Goal: Task Accomplishment & Management: Manage account settings

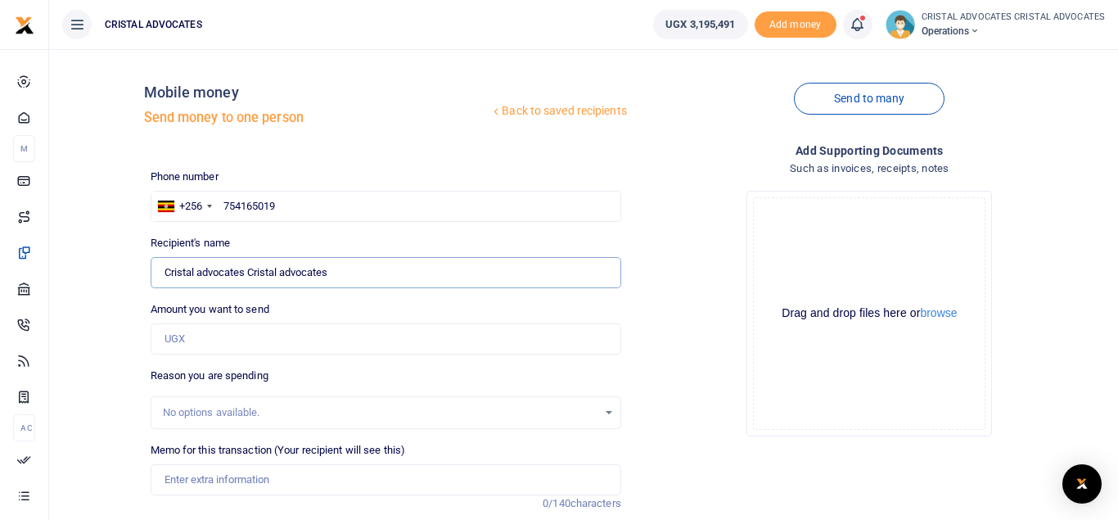
click at [314, 282] on input "Cristal advocates Cristal advocates" at bounding box center [386, 272] width 471 height 31
click at [283, 204] on input "754165019" at bounding box center [386, 206] width 471 height 31
type input "7"
click at [386, 283] on input "Cristal advocates Cristal advocates" at bounding box center [386, 272] width 471 height 31
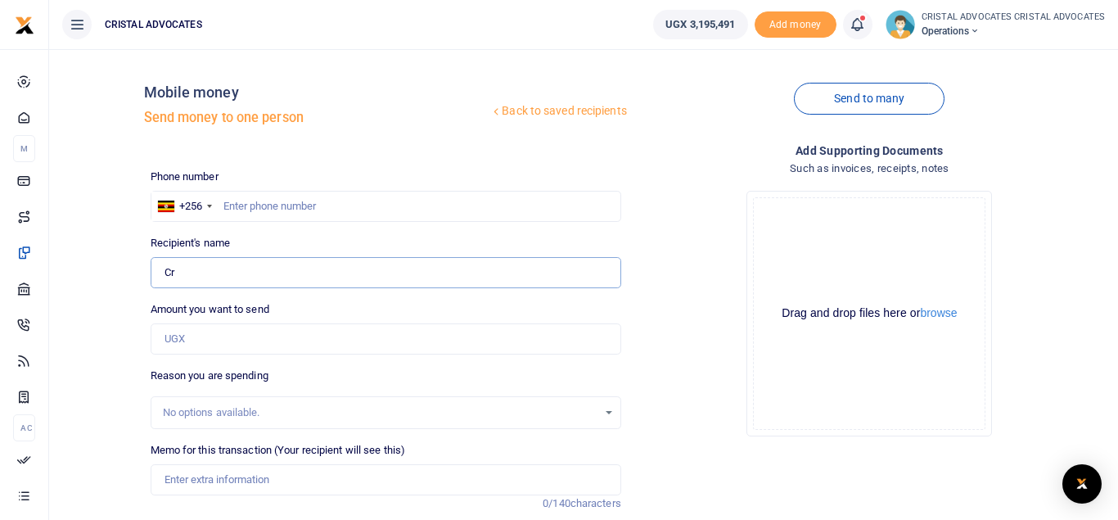
type input "C"
click at [300, 207] on input "text" at bounding box center [386, 206] width 471 height 31
type input "754165019"
type input "Beatrice Tuhaise"
type input "754165019"
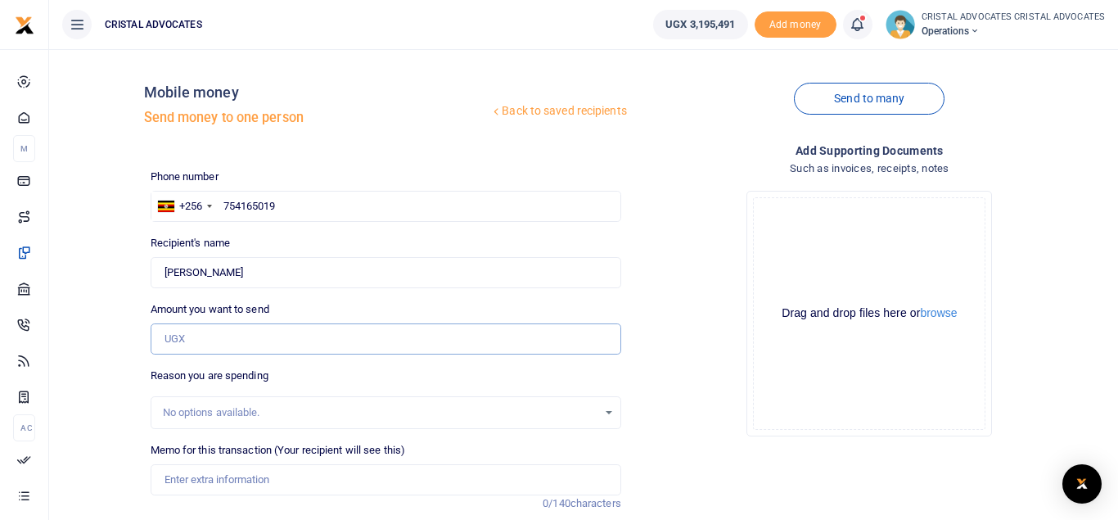
click at [238, 341] on input "Amount you want to send" at bounding box center [386, 338] width 471 height 31
type input "204,575"
click at [247, 474] on input "Memo for this transaction (Your recipient will see this)" at bounding box center [386, 479] width 471 height 31
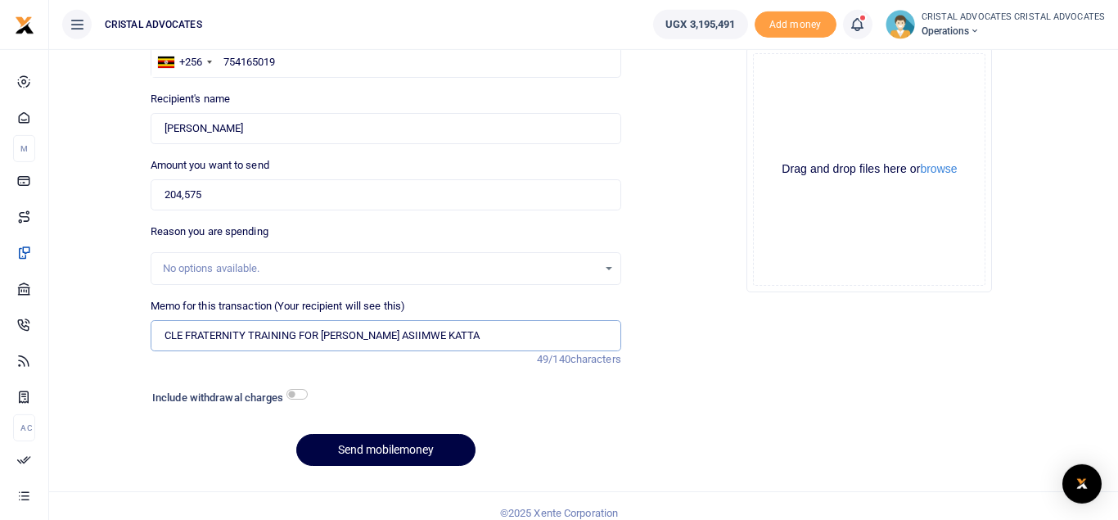
scroll to position [159, 0]
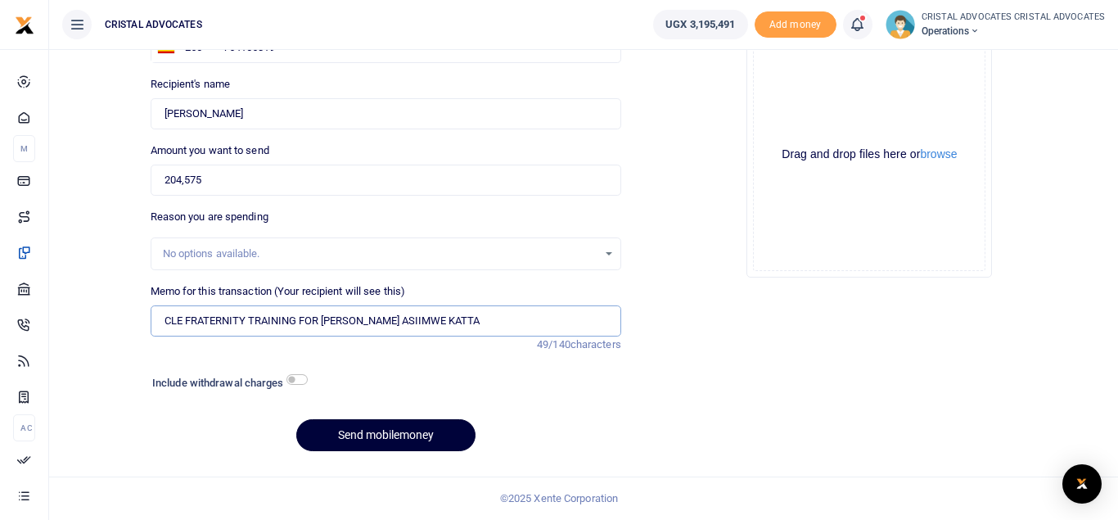
type input "CLE FRATERNITY TRAINING FOR DICKENS ASIIMWE KATTA"
click at [355, 438] on button "Send mobilemoney" at bounding box center [385, 435] width 179 height 32
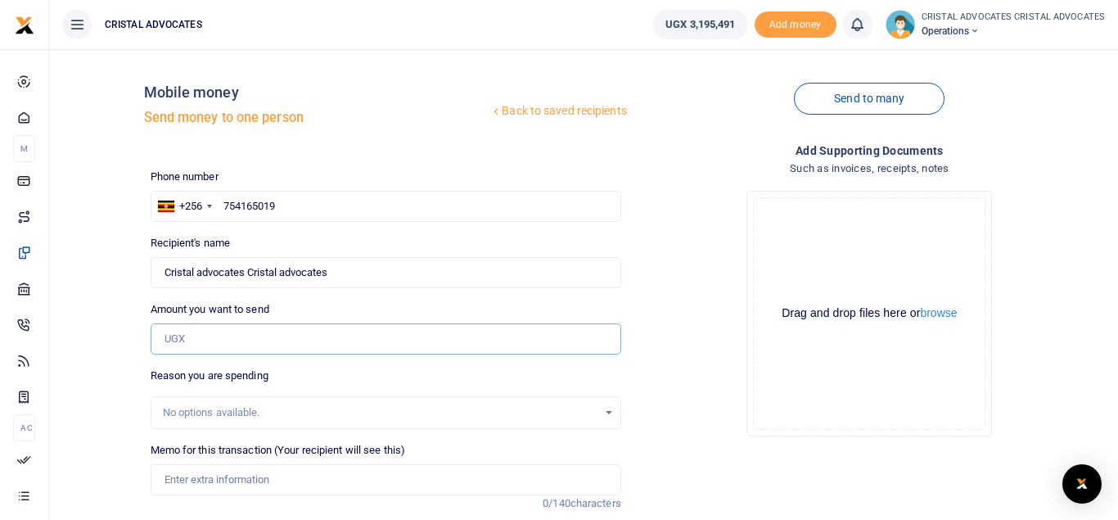
click at [230, 338] on input "Amount you want to send" at bounding box center [386, 338] width 471 height 31
click at [282, 205] on input "754165019" at bounding box center [386, 206] width 471 height 31
click at [292, 269] on input "Cristal advocates Cristal advocates" at bounding box center [386, 272] width 471 height 31
click at [341, 266] on input "Cristal advocates Cristal advocates" at bounding box center [386, 272] width 471 height 31
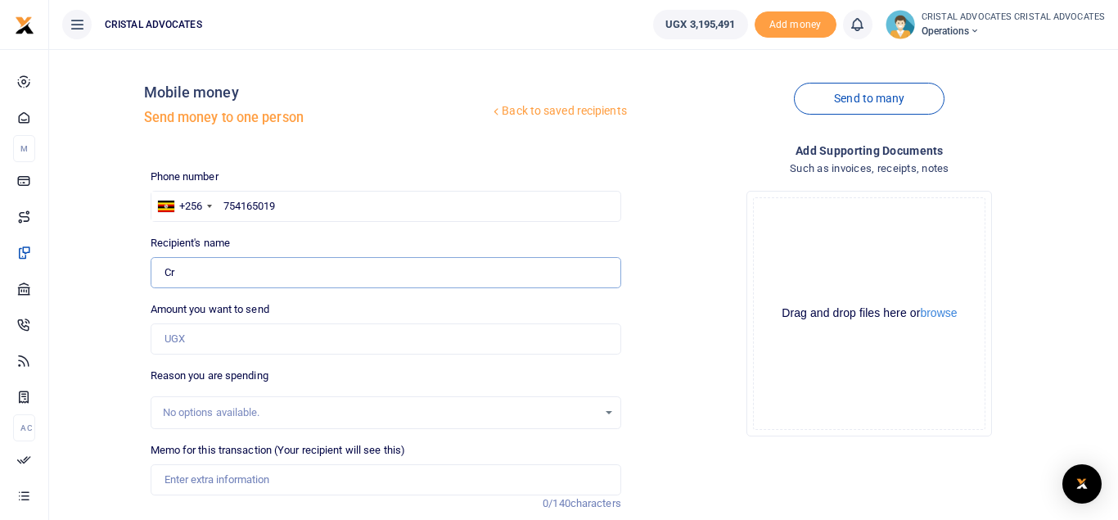
type input "C"
click at [854, 32] on icon at bounding box center [857, 25] width 16 height 18
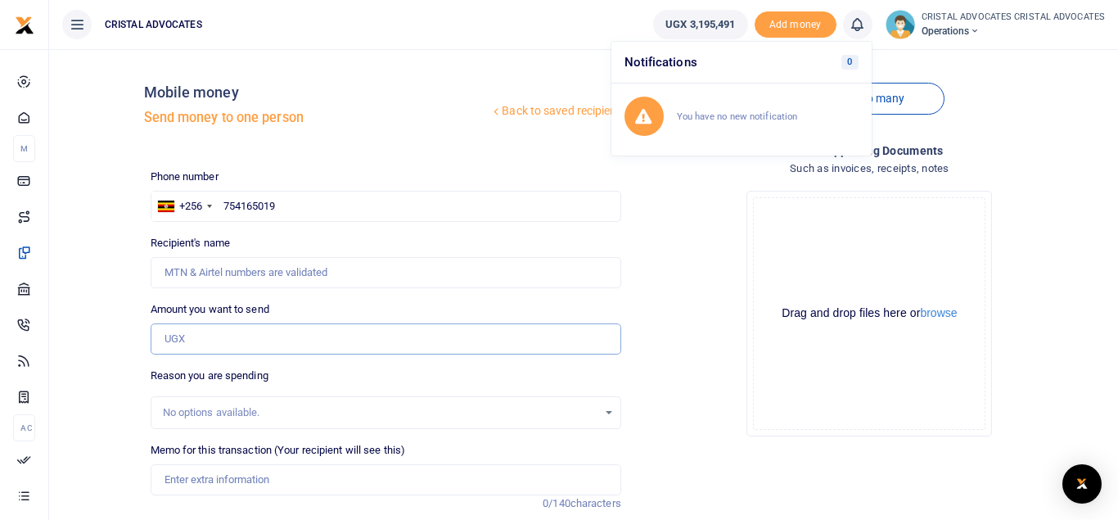
click at [187, 344] on input "Amount you want to send" at bounding box center [386, 338] width 471 height 31
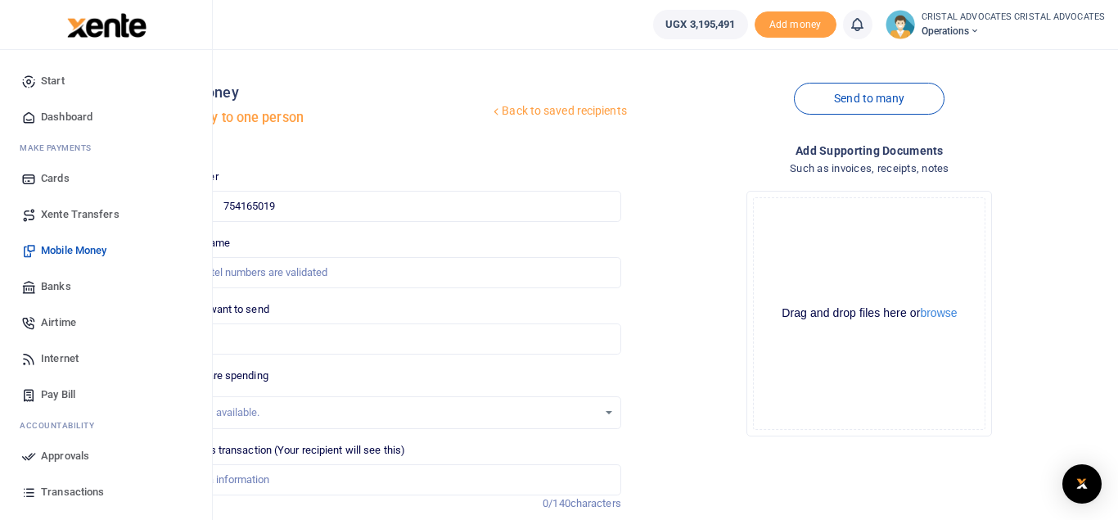
click at [84, 250] on span "Mobile Money" at bounding box center [73, 250] width 65 height 16
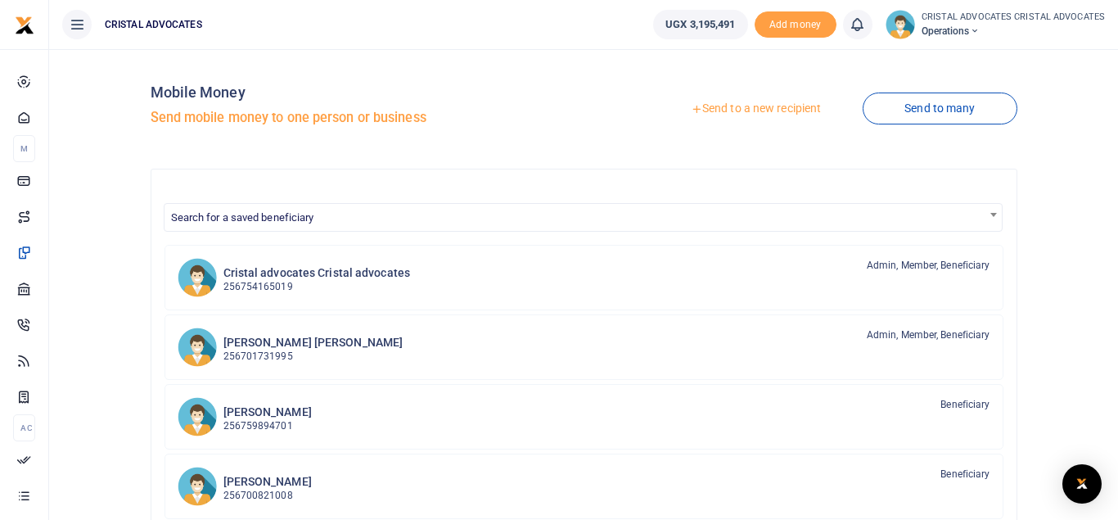
click at [768, 107] on link "Send to a new recipient" at bounding box center [756, 108] width 214 height 29
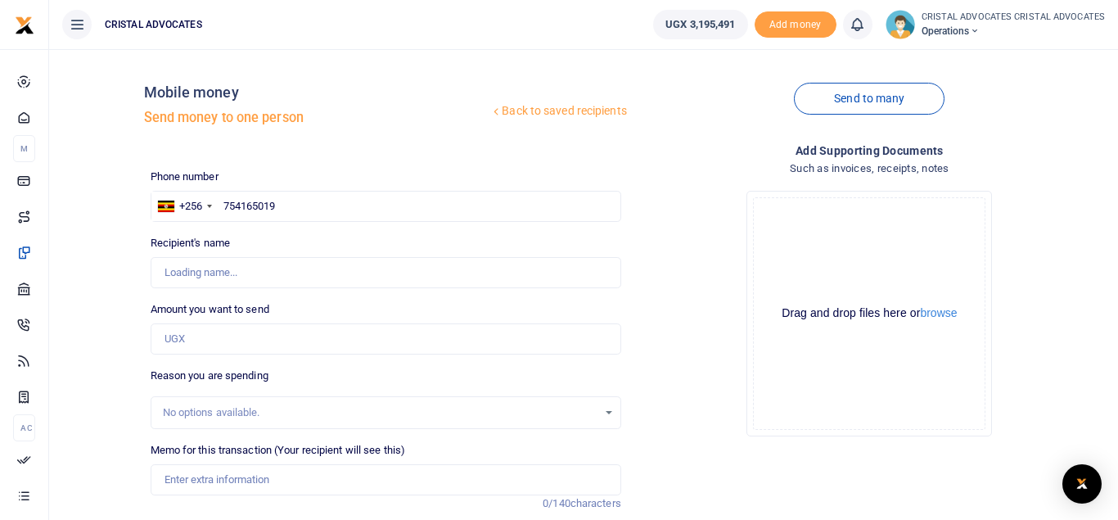
type input "754165019"
click at [198, 338] on input "Amount you want to send" at bounding box center [386, 338] width 471 height 31
type input "204,575"
type input "Beatrice Tuhaise"
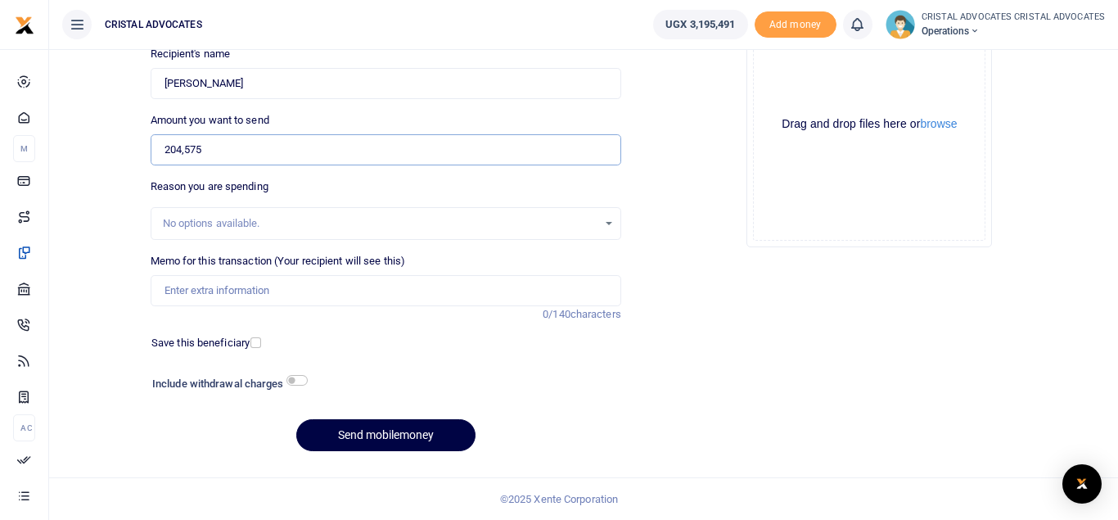
type input "204,575"
click at [240, 292] on input "Memo for this transaction (Your recipient will see this)" at bounding box center [386, 290] width 471 height 31
drag, startPoint x: 200, startPoint y: 287, endPoint x: 164, endPoint y: 288, distance: 36.0
click at [164, 288] on input "CL" at bounding box center [386, 290] width 471 height 31
click at [856, 31] on icon at bounding box center [857, 25] width 16 height 18
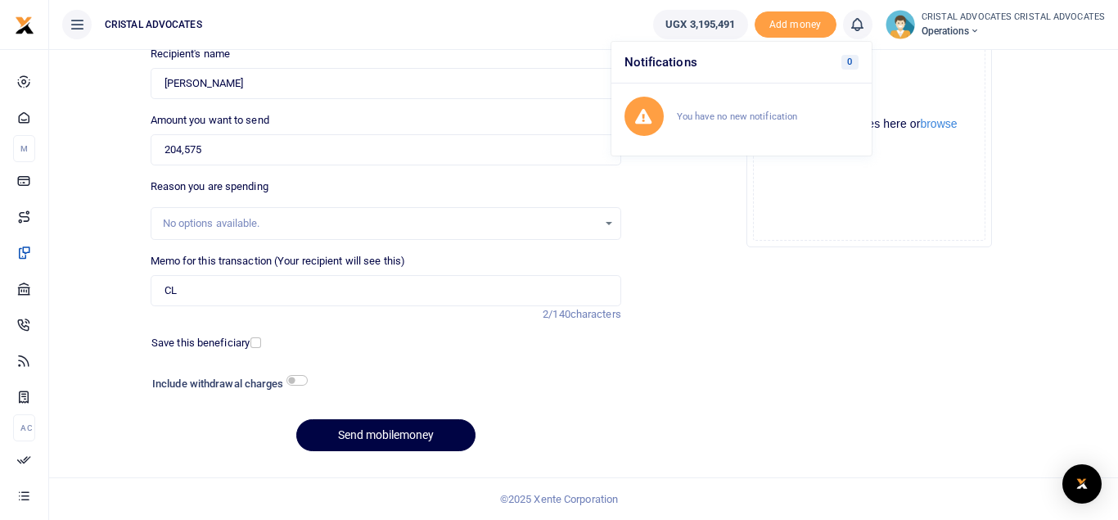
click at [684, 246] on div "Drop your files here Drag and drop files here or browse Powered by Uppy" at bounding box center [870, 125] width 471 height 272
click at [304, 296] on input "CL" at bounding box center [386, 290] width 471 height 31
type input "C"
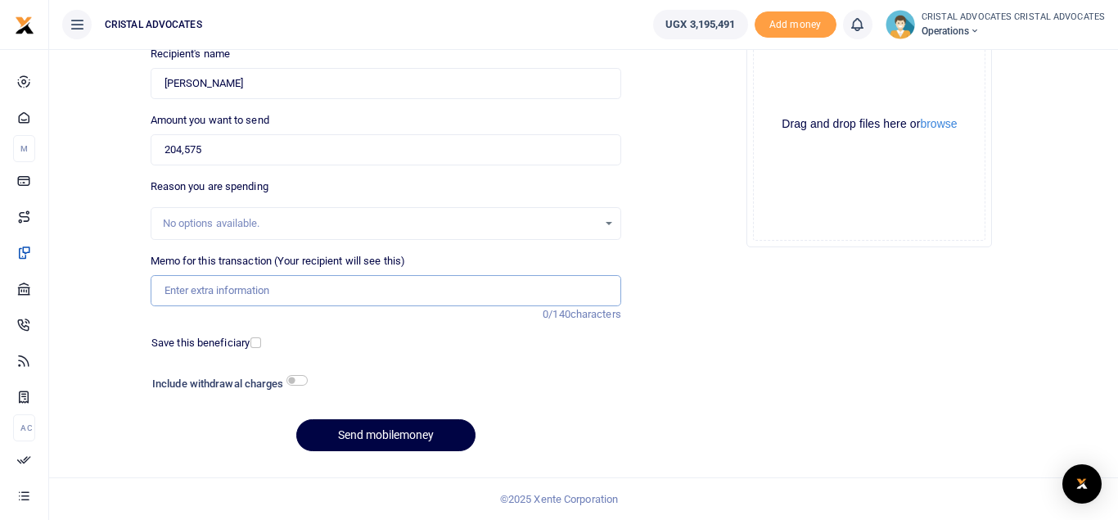
click at [181, 291] on input "Memo for this transaction (Your recipient will see this)" at bounding box center [386, 290] width 471 height 31
click at [220, 323] on div "Phone number +256 Uganda +256 754165019 Phone is required. Recipient's name Fou…" at bounding box center [386, 223] width 484 height 486
click at [226, 291] on input "CLEANING SERVICES AUGUST 2025" at bounding box center [386, 290] width 471 height 31
click at [343, 298] on input "CLEANING SERVICES AUGUST 2025" at bounding box center [386, 290] width 471 height 31
click at [170, 289] on input "CLEANING SERVICES AUGUST 2025" at bounding box center [386, 290] width 471 height 31
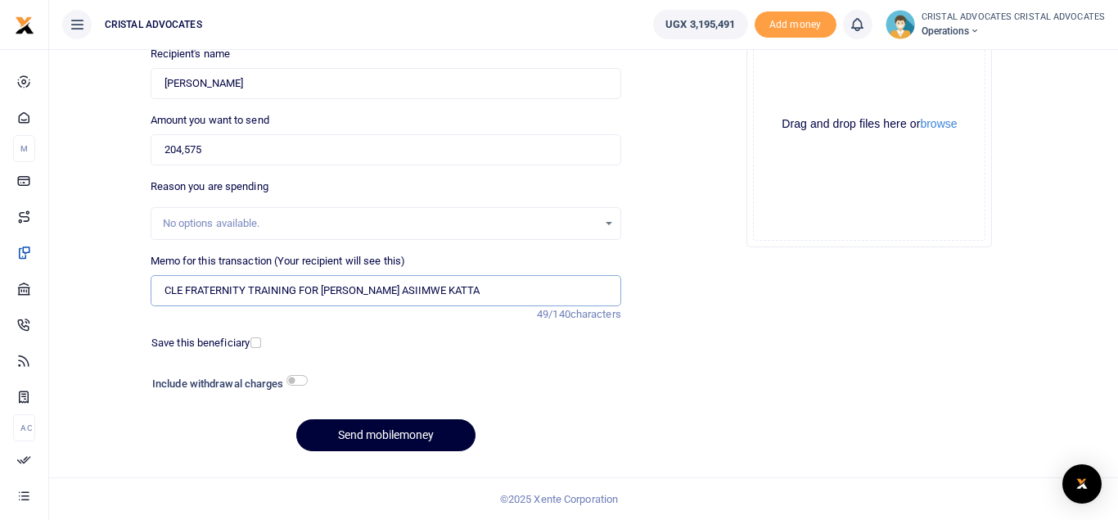
type input "CLE FRATERNITY TRAINING FOR DICKENS ASIIMWE KATTA"
click at [378, 427] on button "Send mobilemoney" at bounding box center [385, 435] width 179 height 32
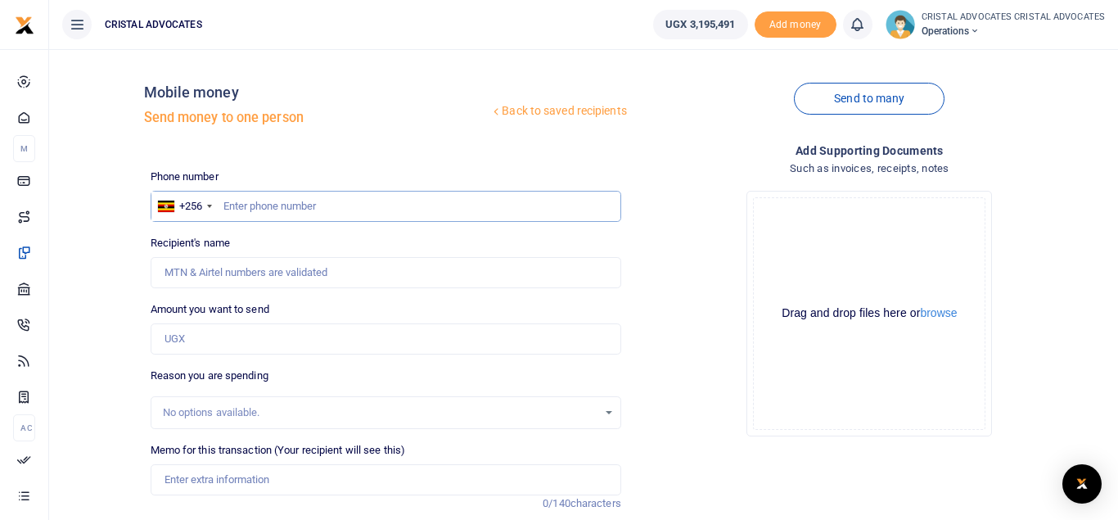
click at [349, 213] on input "text" at bounding box center [386, 206] width 471 height 31
click at [355, 197] on input "text" at bounding box center [386, 206] width 471 height 31
type input "775603106"
type input "Chris Mukama"
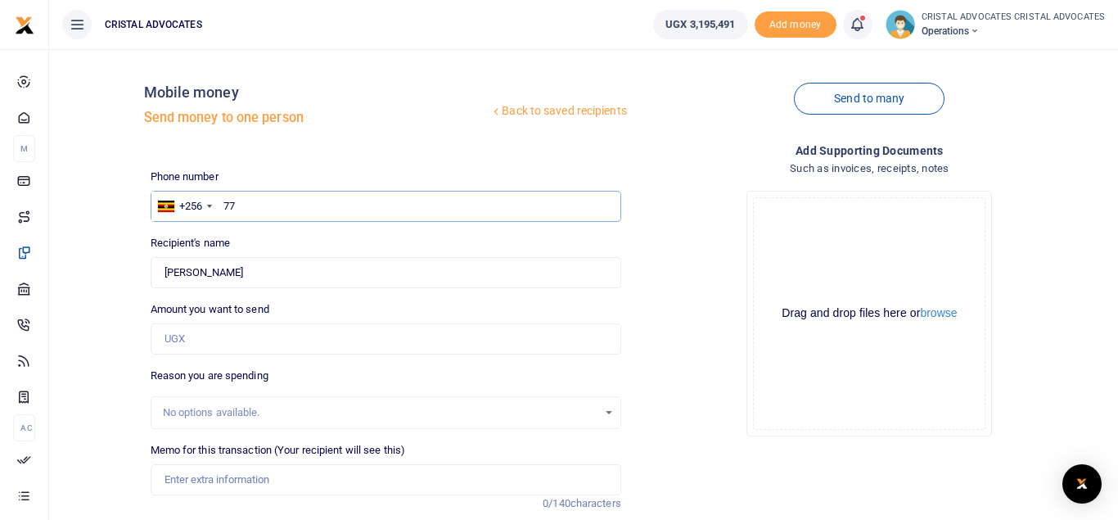
type input "7"
type input "772678965"
type input "Benjamin Kalafa"
type input "772678965"
click at [192, 339] on input "Amount you want to send" at bounding box center [386, 338] width 471 height 31
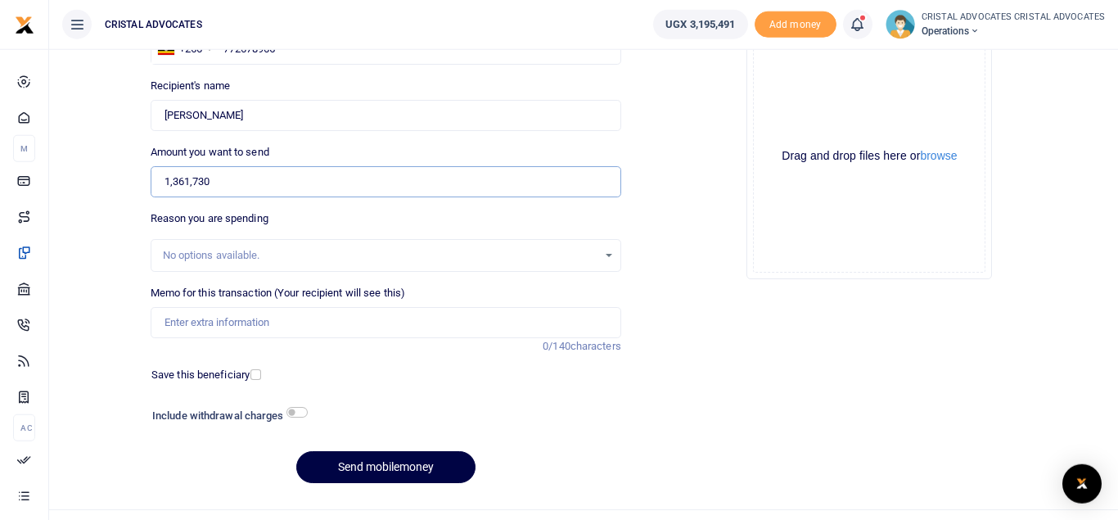
scroll to position [163, 0]
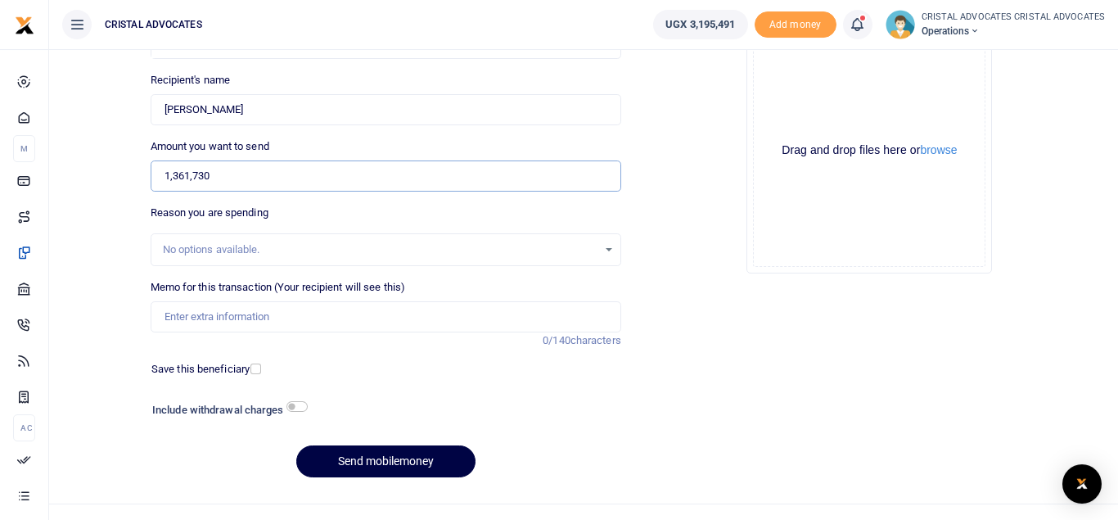
type input "1,361,730"
click at [293, 321] on input "Memo for this transaction (Your recipient will see this)" at bounding box center [386, 316] width 471 height 31
type input "MONTH UBER AND MONTHLY INTERNET SEPTEMBER 2025"
click at [384, 454] on button "Send mobilemoney" at bounding box center [385, 461] width 179 height 32
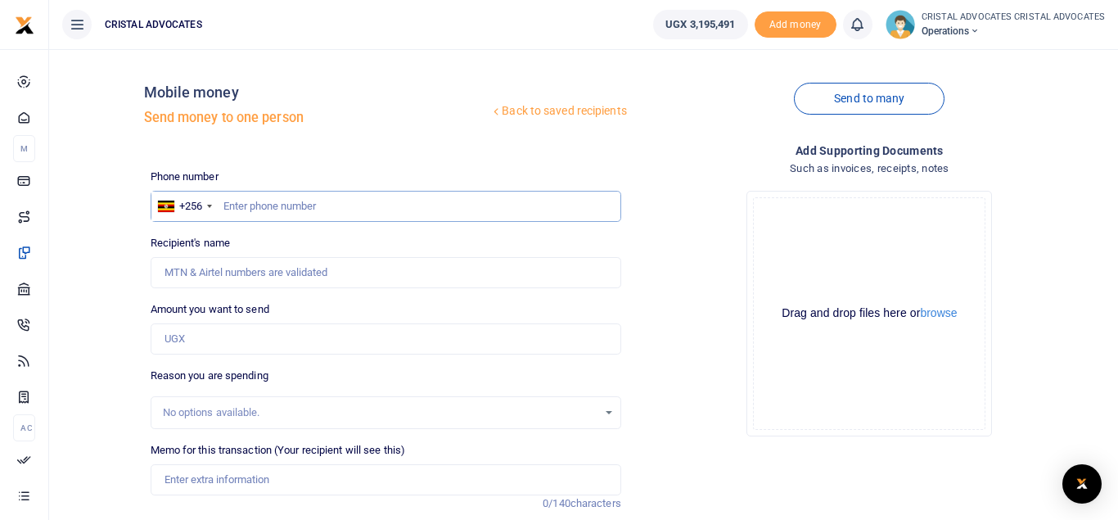
click at [303, 214] on input "text" at bounding box center [386, 206] width 471 height 31
type input "754364034"
type input "[PERSON_NAME]. [GEOGRAPHIC_DATA]"
type input "754364034"
click at [236, 336] on input "Amount you want to send" at bounding box center [386, 338] width 471 height 31
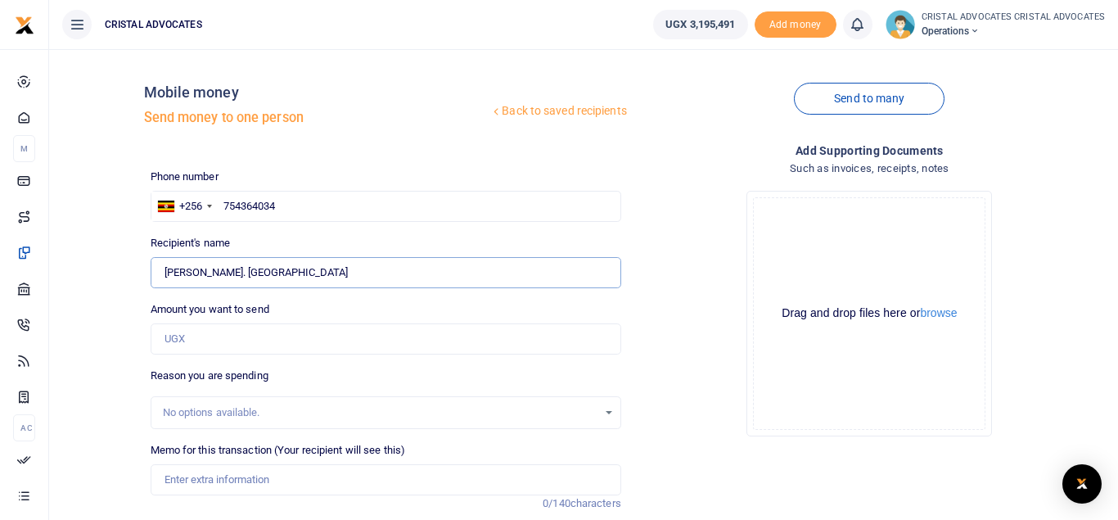
click at [195, 270] on input "Found" at bounding box center [386, 272] width 471 height 31
click at [194, 269] on input "Found" at bounding box center [386, 272] width 471 height 31
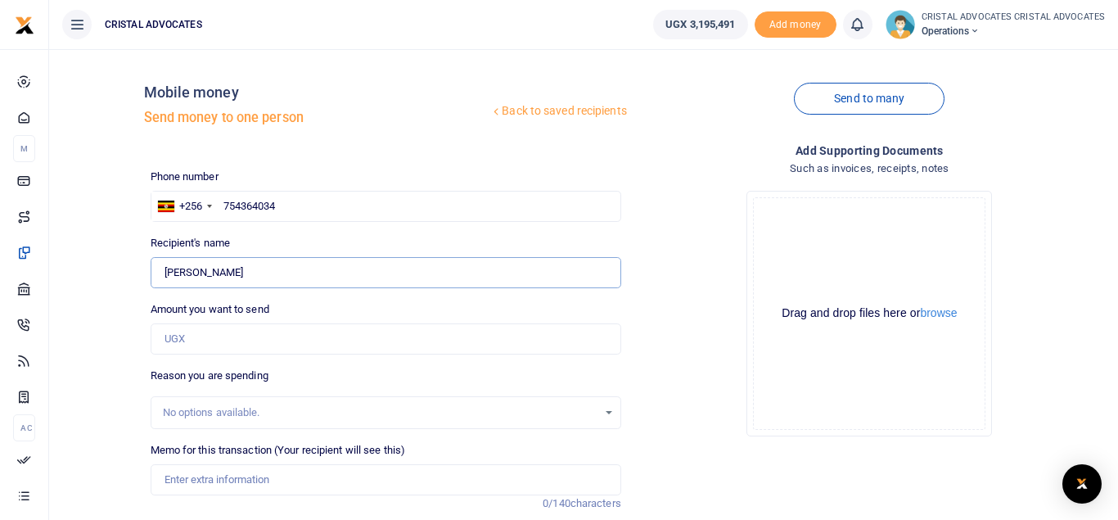
type input "Sarah Nabukenya"
click at [206, 342] on input "Amount you want to send" at bounding box center [386, 338] width 471 height 31
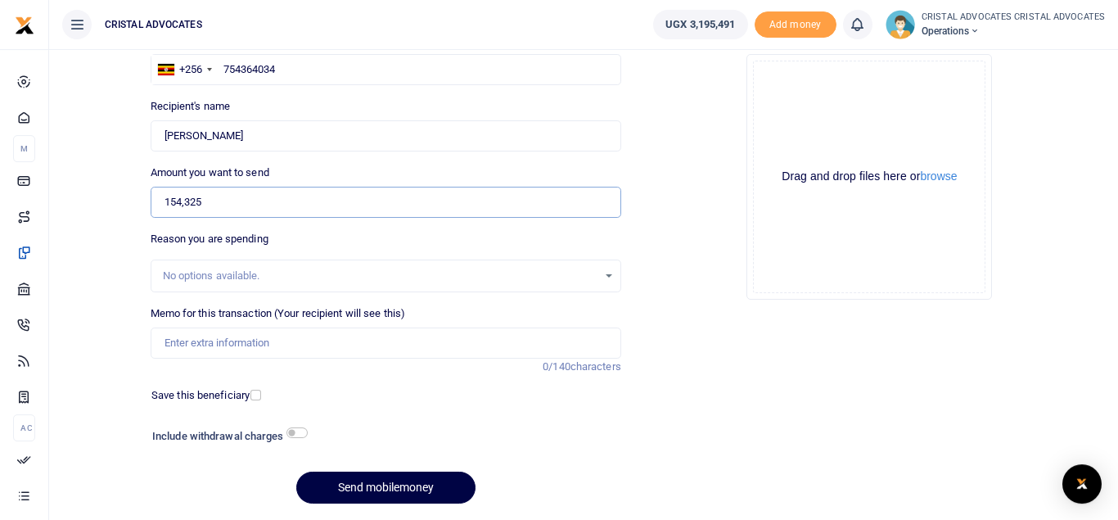
scroll to position [140, 0]
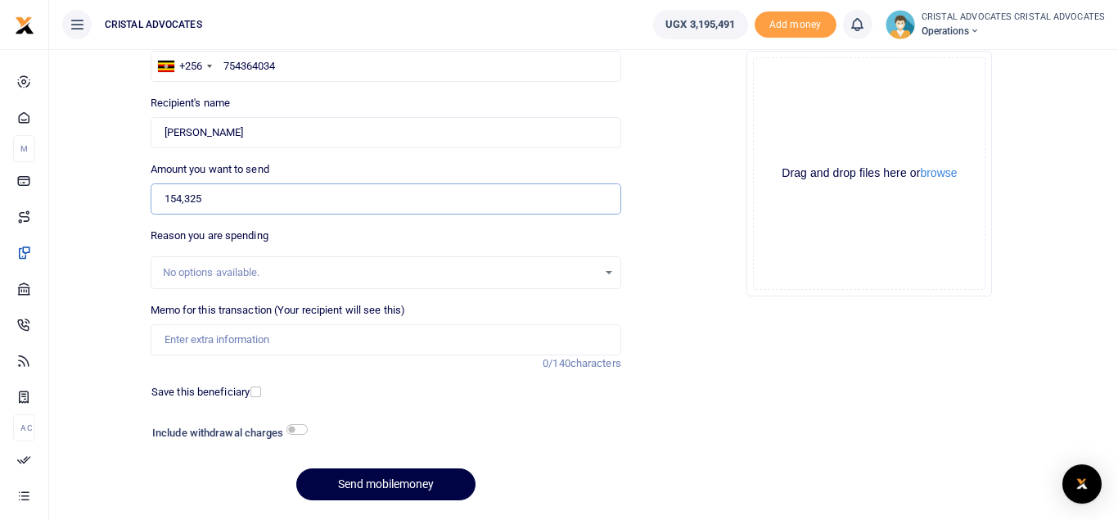
type input "154,325"
click at [231, 341] on input "Memo for this transaction (Your recipient will see this)" at bounding box center [386, 339] width 471 height 31
click at [308, 338] on input "WEEKLY BREAKFAST FROM 25082025 TO 29082025 154325" at bounding box center [386, 339] width 471 height 31
click at [378, 341] on input "WEEKLY BREAKFAST FROM 01092025 TO 29082025 154325" at bounding box center [386, 339] width 471 height 31
click at [457, 339] on input "WEEKLY BREAKFAST FROM 01092025 TO 05092025 154325" at bounding box center [386, 339] width 471 height 31
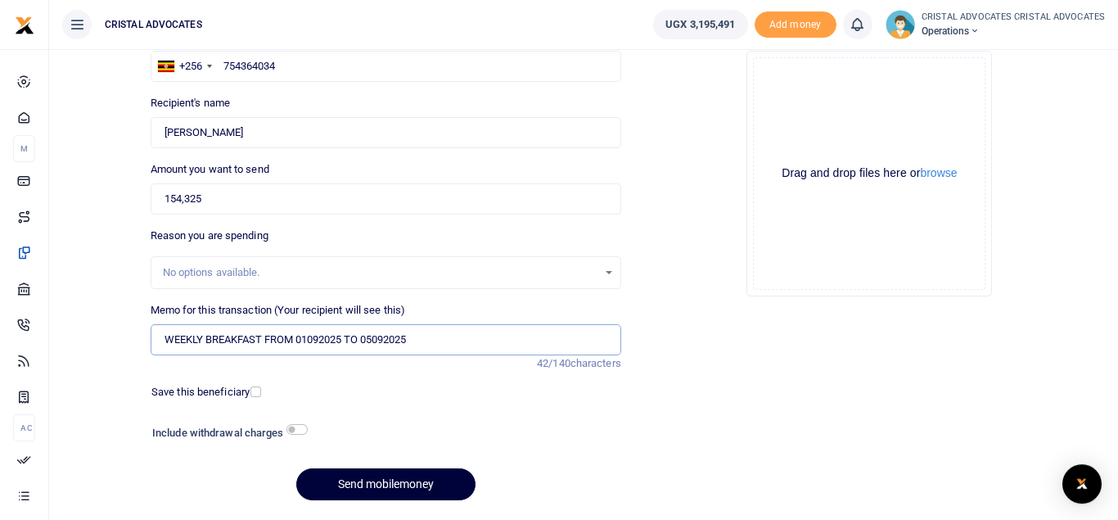
type input "WEEKLY BREAKFAST FROM 01092025 TO 05092025"
click at [380, 492] on button "Send mobilemoney" at bounding box center [385, 484] width 179 height 32
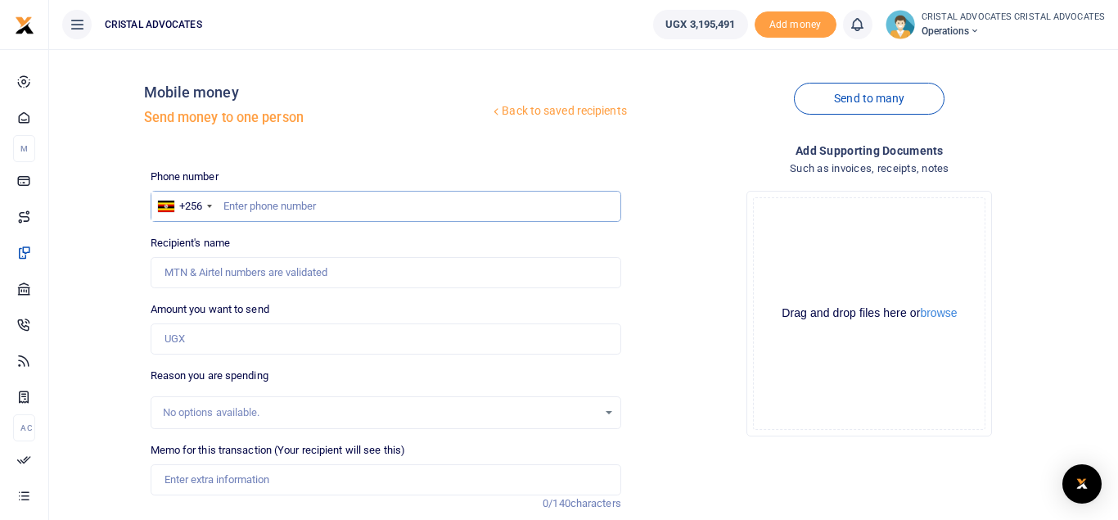
click at [299, 202] on input "text" at bounding box center [386, 206] width 471 height 31
type input "773767592"
type input "Simon Peter Senkungu"
type input "773767592"
click at [271, 327] on input "Amount you want to send" at bounding box center [386, 338] width 471 height 31
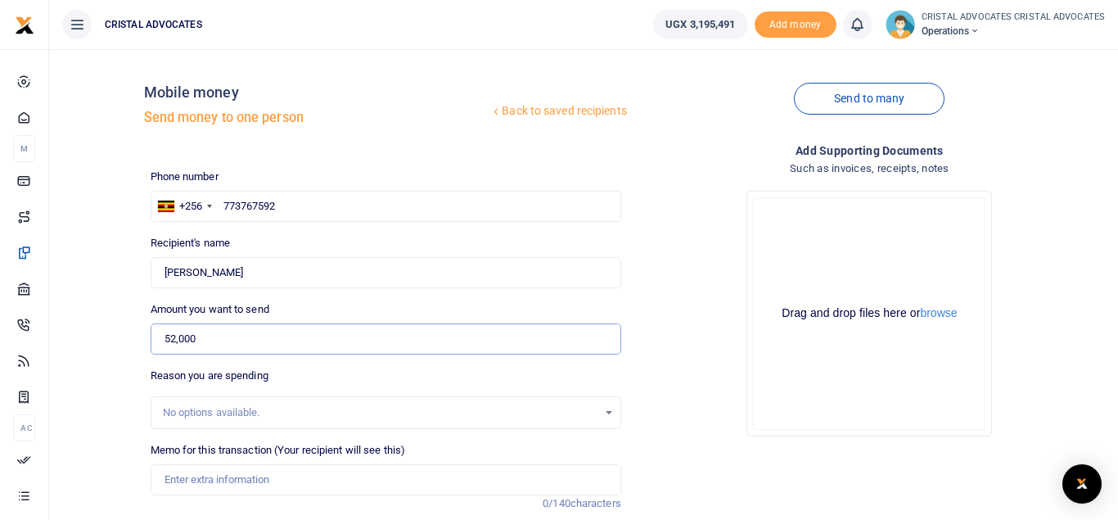
type input "52,000"
click at [228, 490] on input "Memo for this transaction (Your recipient will see this)" at bounding box center [386, 479] width 471 height 31
paste input "OCIITI LABOKE ANDREW VS DENYS NV UGANDA"
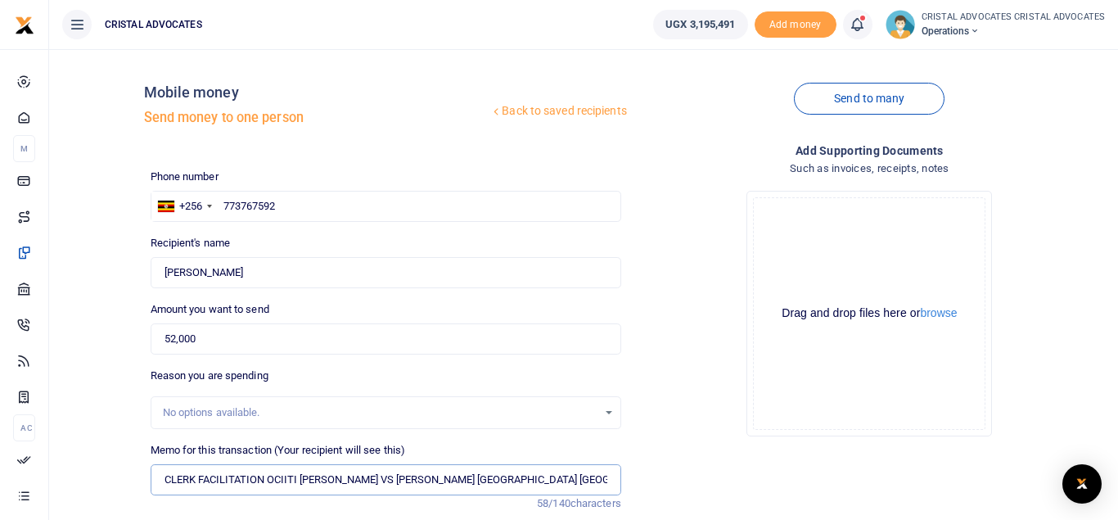
click at [269, 482] on input "CLERK FACILITATION OCIITI LABOKE ANDREW VS DENYS NV UGANDA" at bounding box center [386, 479] width 471 height 31
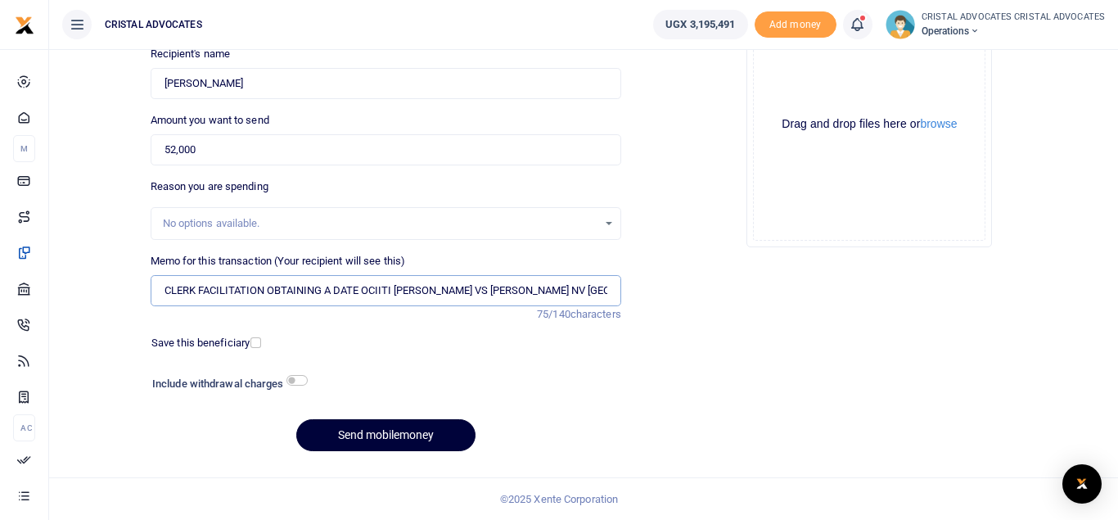
type input "CLERK FACILITATION OBTAINING A DATE OCIITI LABOKE ANDREW VS DENYS NV UGANDA"
click at [367, 434] on button "Send mobilemoney" at bounding box center [385, 435] width 179 height 32
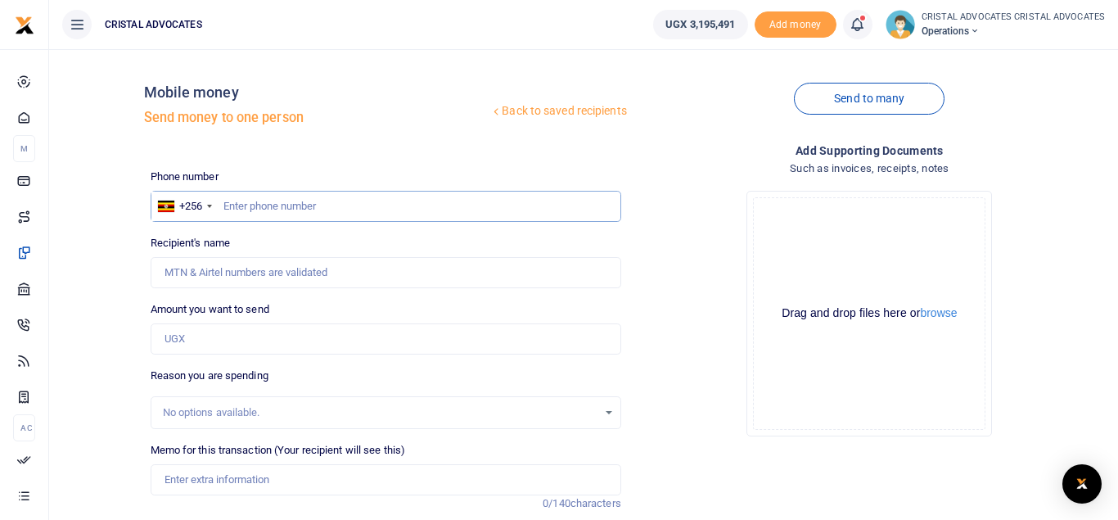
click at [376, 206] on input "text" at bounding box center [386, 206] width 471 height 31
type input "754085664"
click at [234, 340] on input "Amount you want to send" at bounding box center [386, 338] width 471 height 31
type input "58"
type input "Lincoln Kalema"
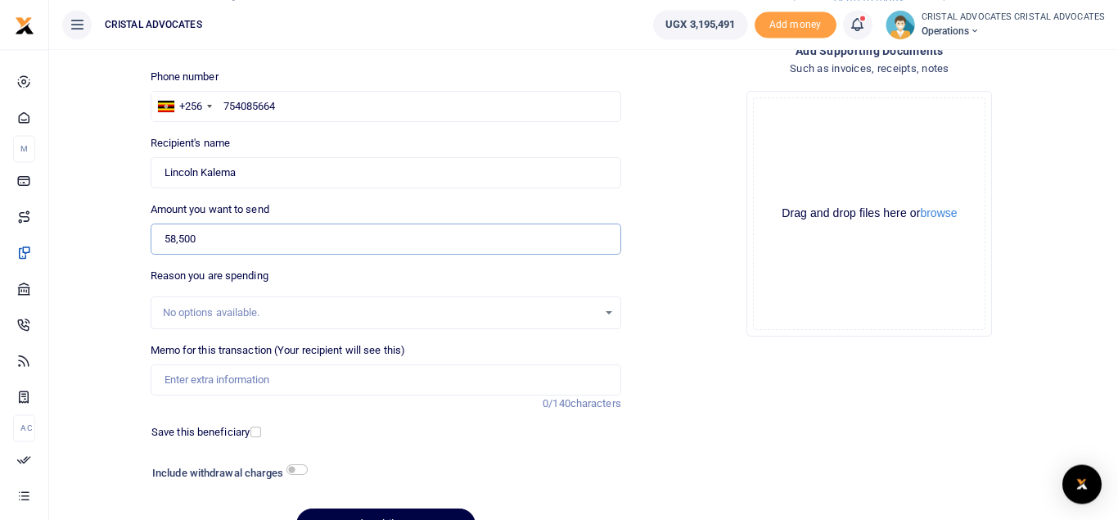
scroll to position [189, 0]
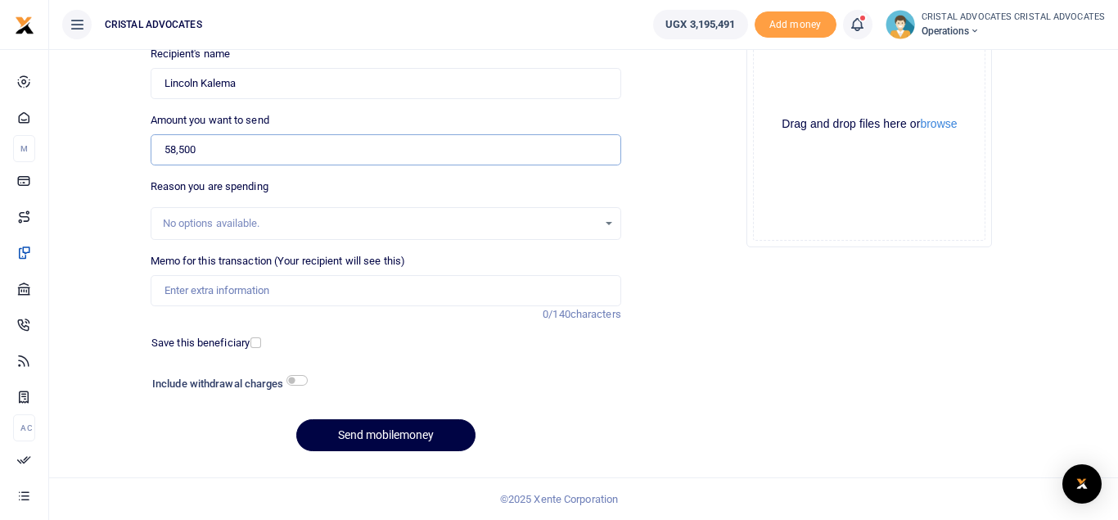
type input "58,500"
click at [228, 297] on input "Memo for this transaction (Your recipient will see this)" at bounding box center [386, 290] width 471 height 31
paste input "certificate of enrollment and submission of notice to enrollment, and bank char…"
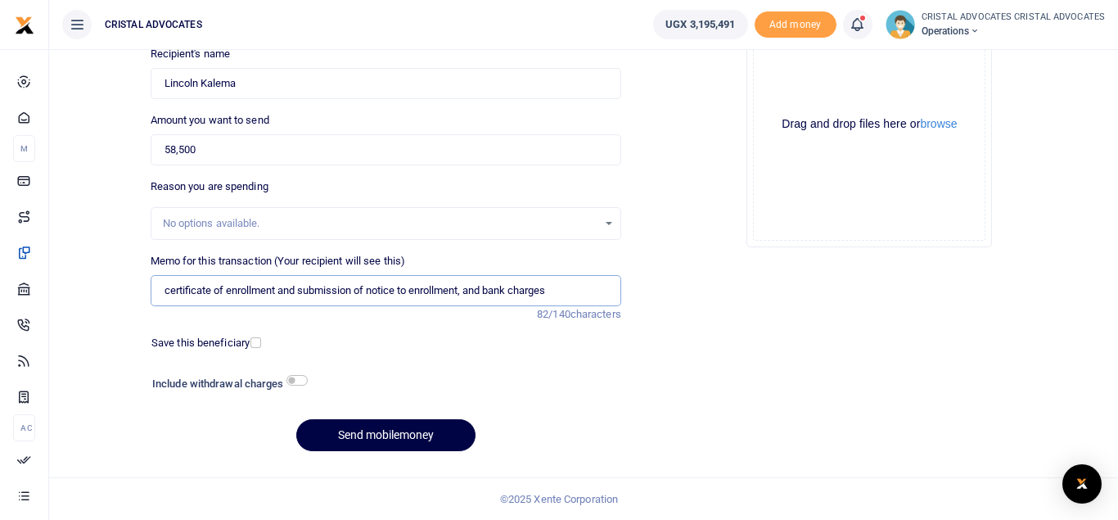
click at [469, 294] on input "certificate of enrollment and submission of notice to enrollment, and bank char…" at bounding box center [386, 290] width 471 height 31
type input "certificate of enrollment and submission of notice to enrollment and bank charg…"
click at [368, 434] on button "Send mobilemoney" at bounding box center [385, 435] width 179 height 32
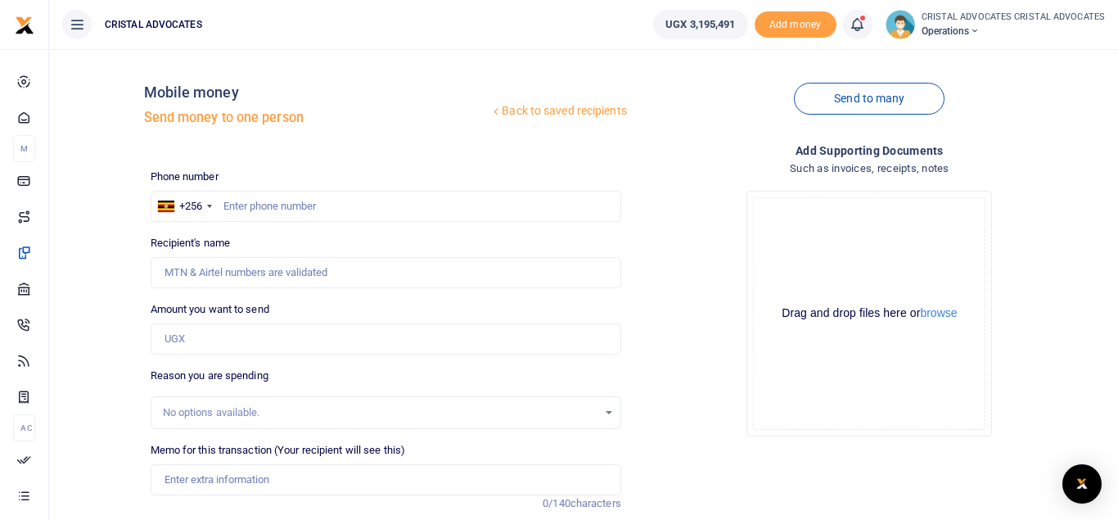
click at [865, 25] on icon at bounding box center [857, 25] width 16 height 18
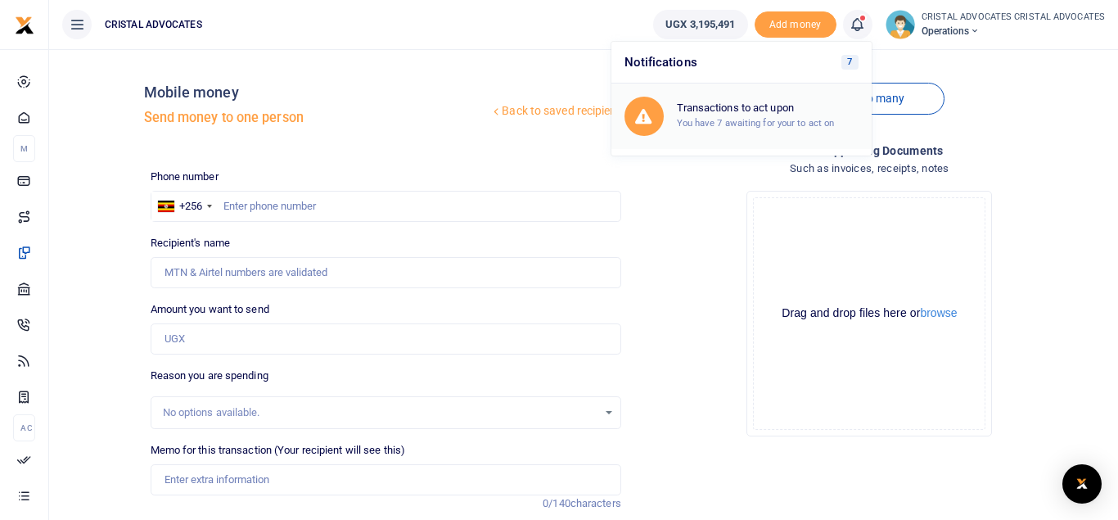
click at [775, 101] on div "Transactions to act upon You have 7 awaiting for your to act on" at bounding box center [742, 116] width 234 height 39
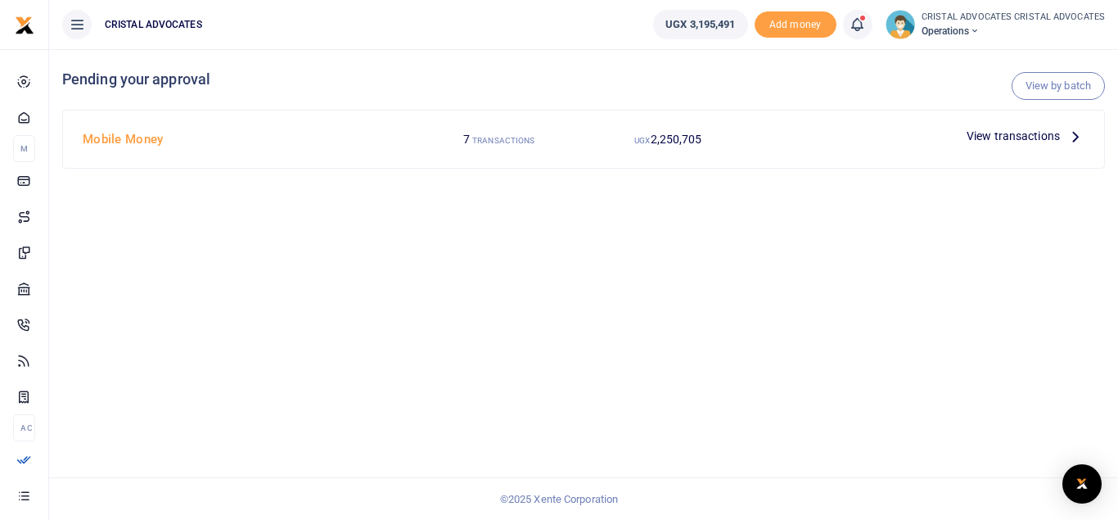
click at [1040, 139] on span "View transactions" at bounding box center [1013, 136] width 93 height 18
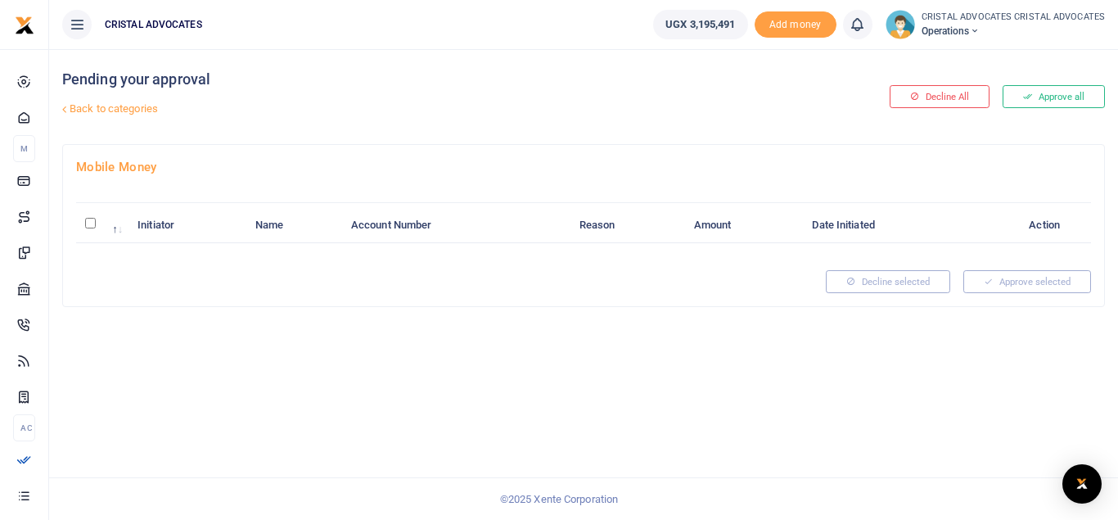
click at [1058, 97] on button "Approve all" at bounding box center [1054, 96] width 102 height 23
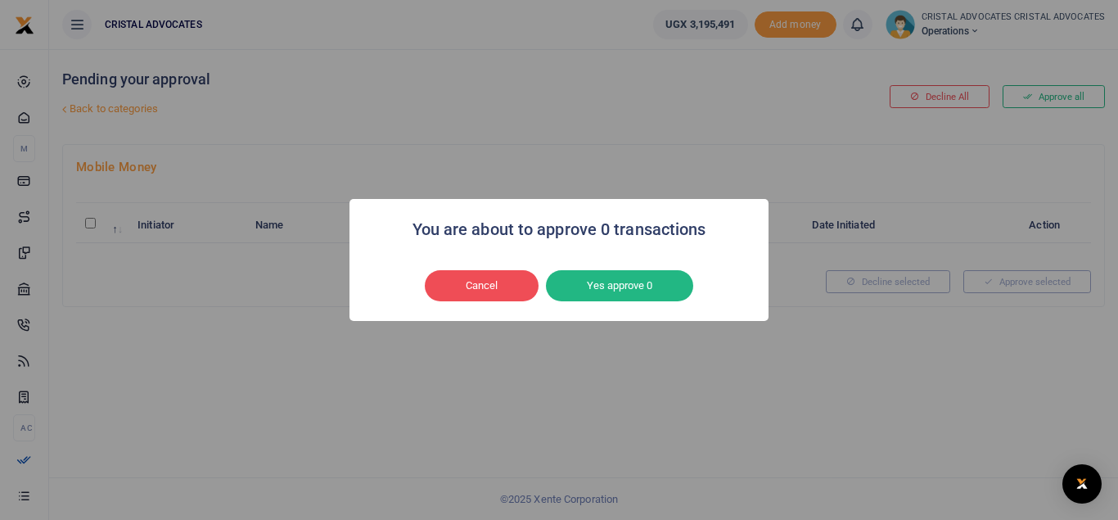
click at [1058, 97] on div "You are about to approve 0 transactions × Cancel No Yes approve 0" at bounding box center [559, 260] width 1118 height 520
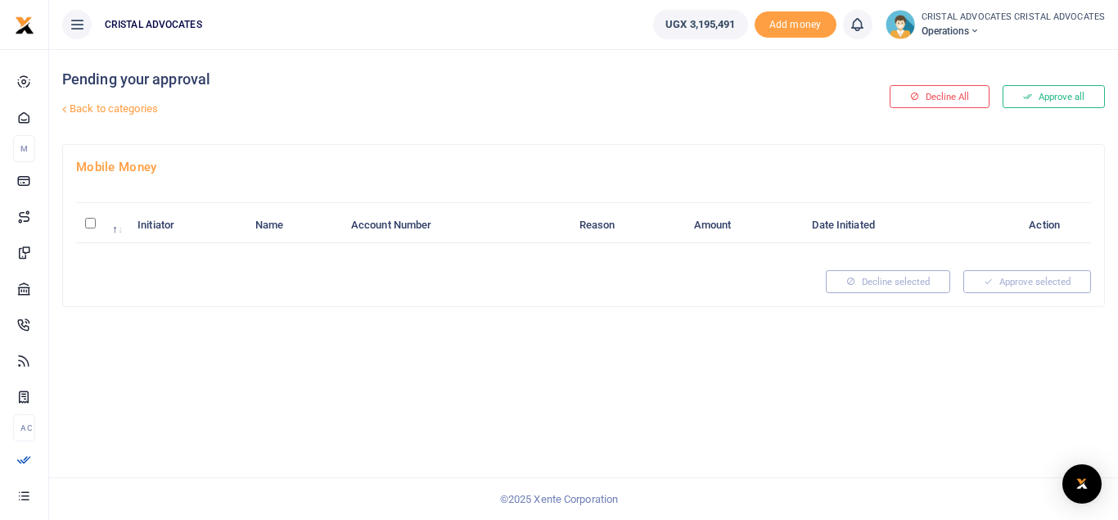
click at [1058, 97] on button "Approve all" at bounding box center [1054, 96] width 102 height 23
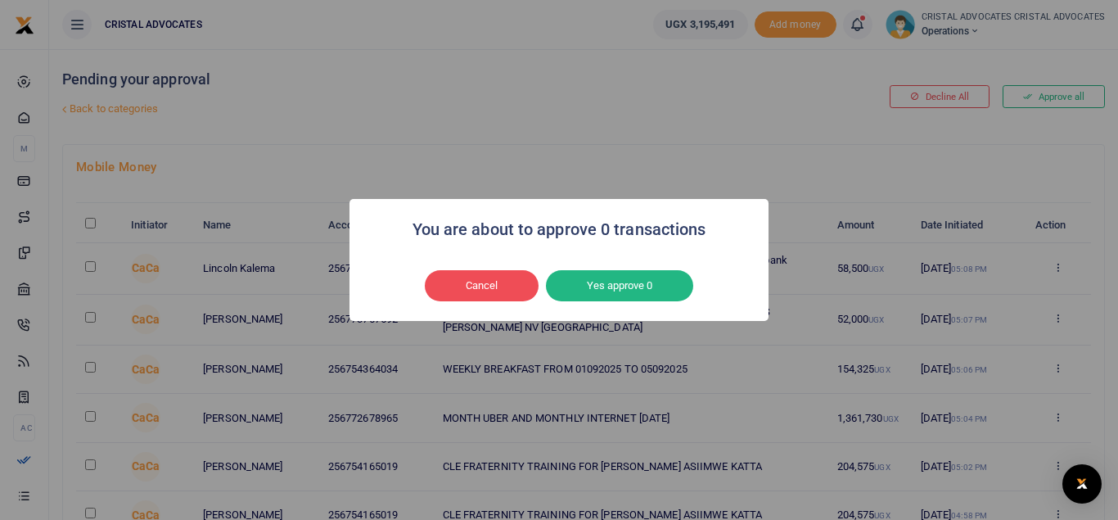
click at [1052, 90] on div "You are about to approve 0 transactions × Cancel No Yes approve 0" at bounding box center [559, 260] width 1118 height 520
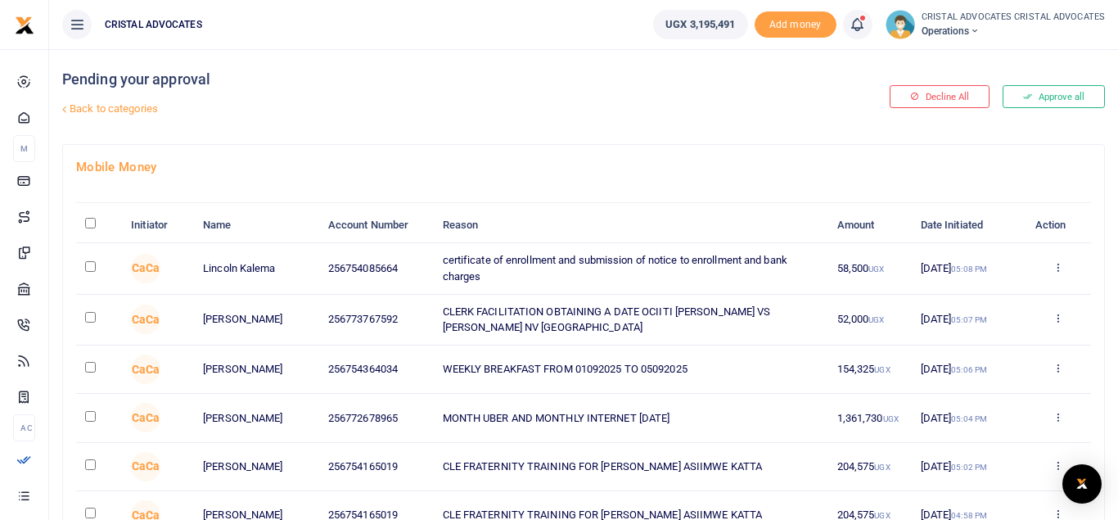
click at [1052, 90] on button "Approve all" at bounding box center [1054, 96] width 102 height 23
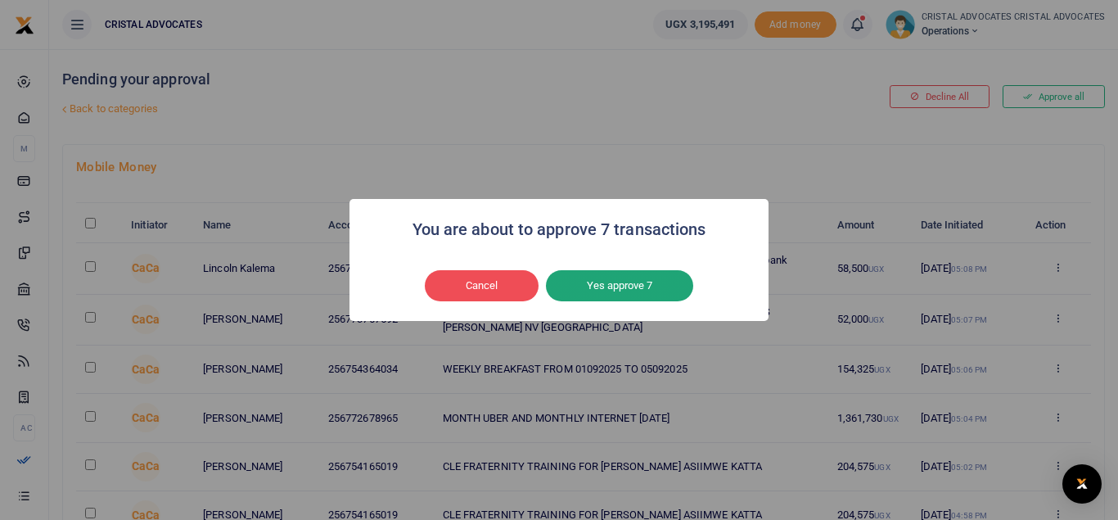
click at [632, 286] on button "Yes approve 7" at bounding box center [619, 285] width 147 height 31
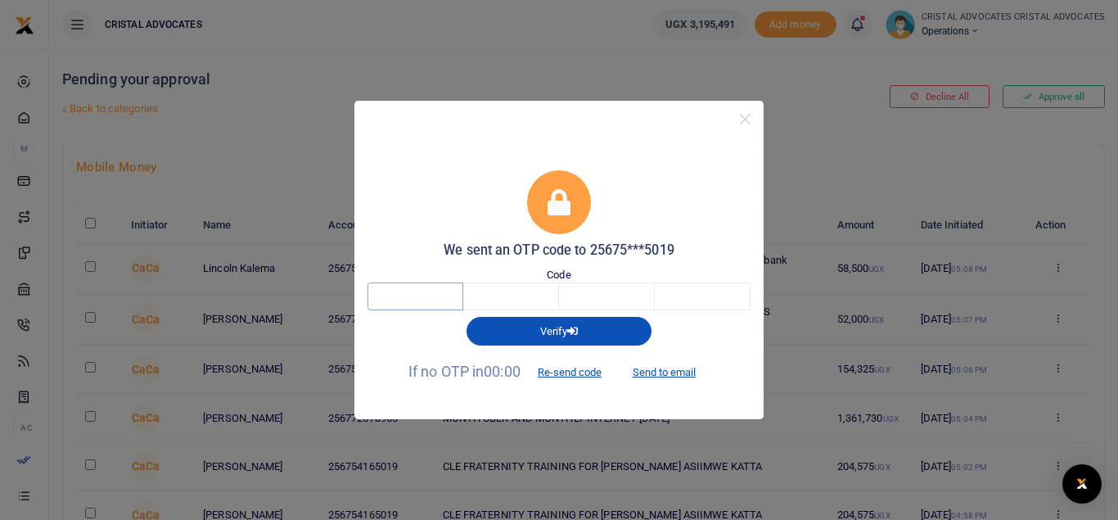
click at [395, 296] on input "text" at bounding box center [416, 296] width 96 height 28
type input "1"
type input "9"
type input "5"
type input "4"
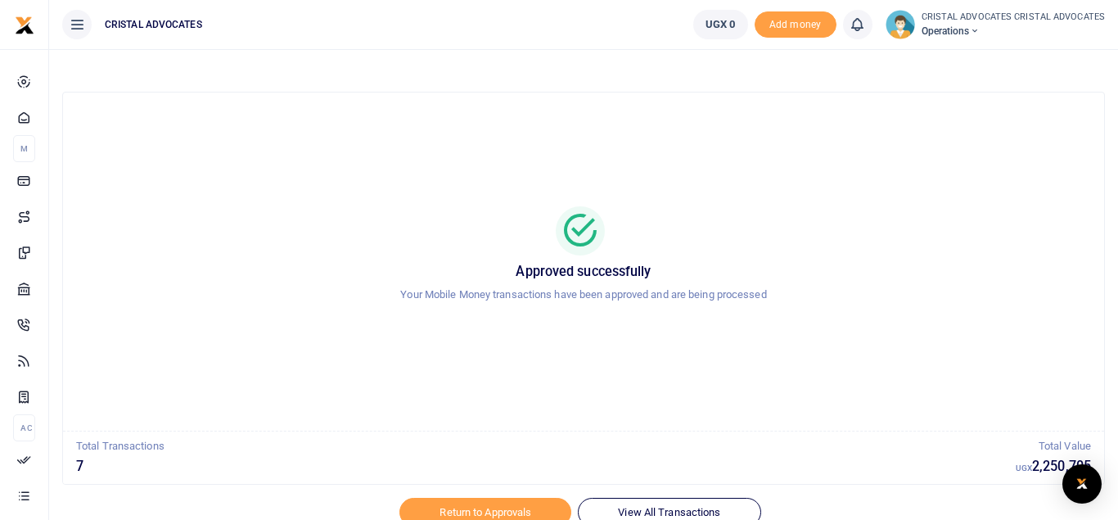
click at [644, 506] on div at bounding box center [559, 510] width 287 height 20
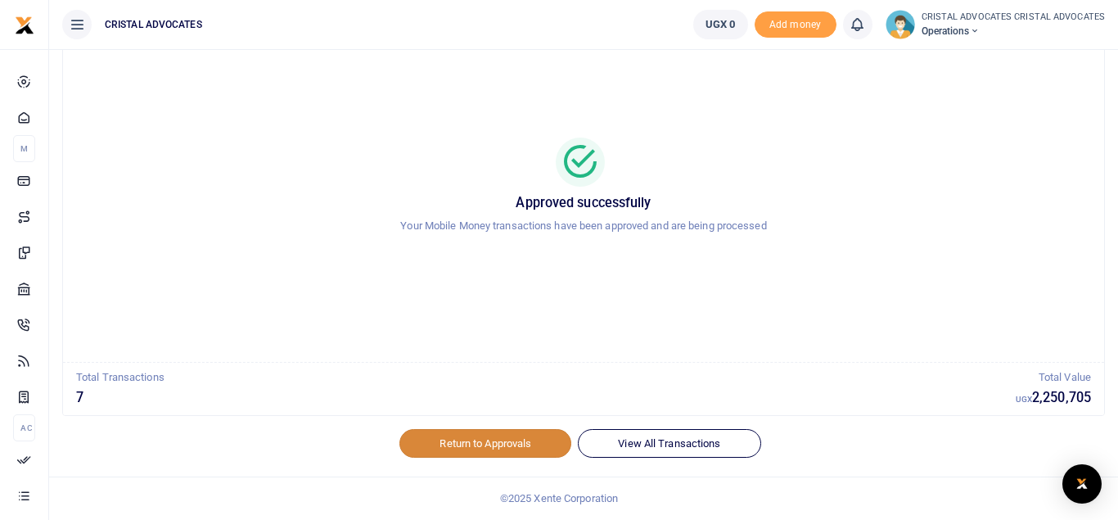
click at [477, 442] on link "Return to Approvals" at bounding box center [486, 443] width 172 height 28
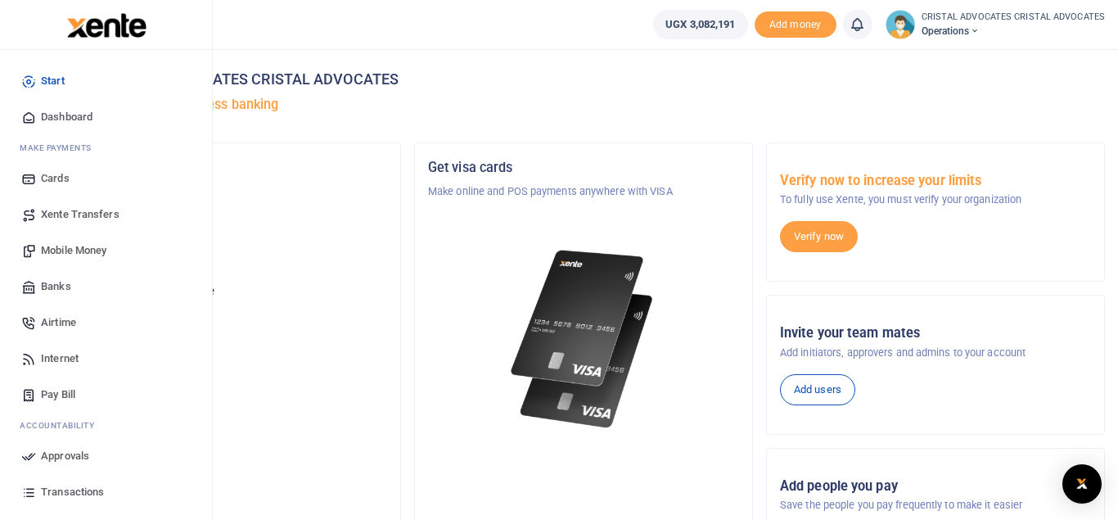
click at [70, 454] on span "Approvals" at bounding box center [65, 456] width 48 height 16
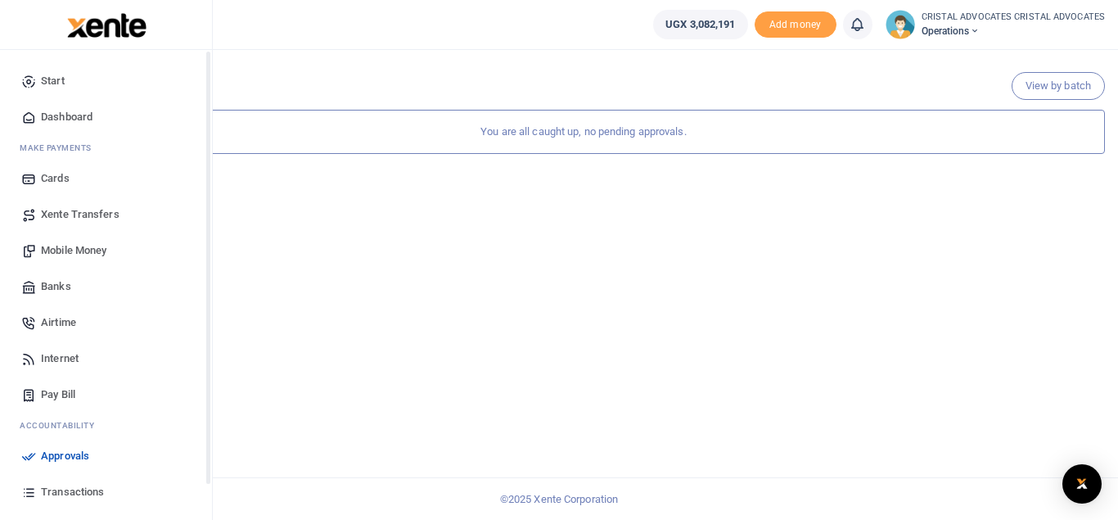
click at [80, 492] on span "Transactions" at bounding box center [72, 492] width 63 height 16
